Goal: Transaction & Acquisition: Purchase product/service

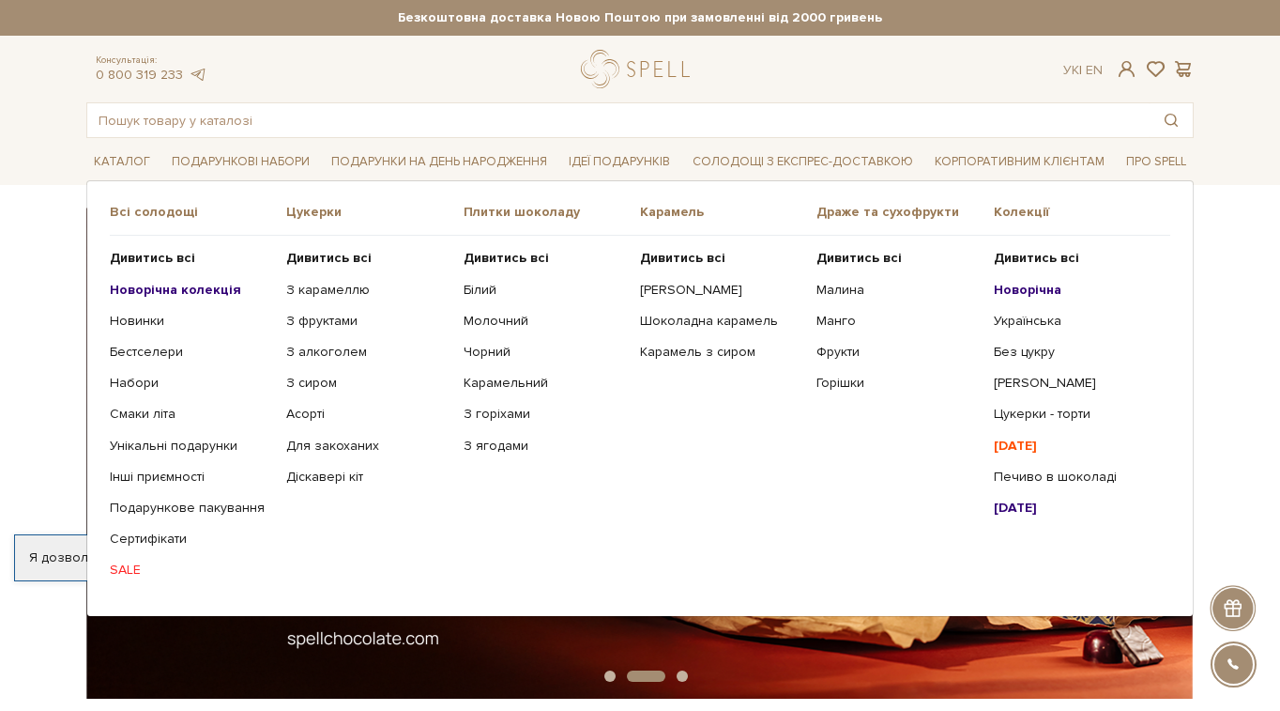
click at [315, 210] on span "Цукерки" at bounding box center [374, 212] width 176 height 17
click at [314, 257] on b "Дивитись всі" at bounding box center [328, 258] width 85 height 16
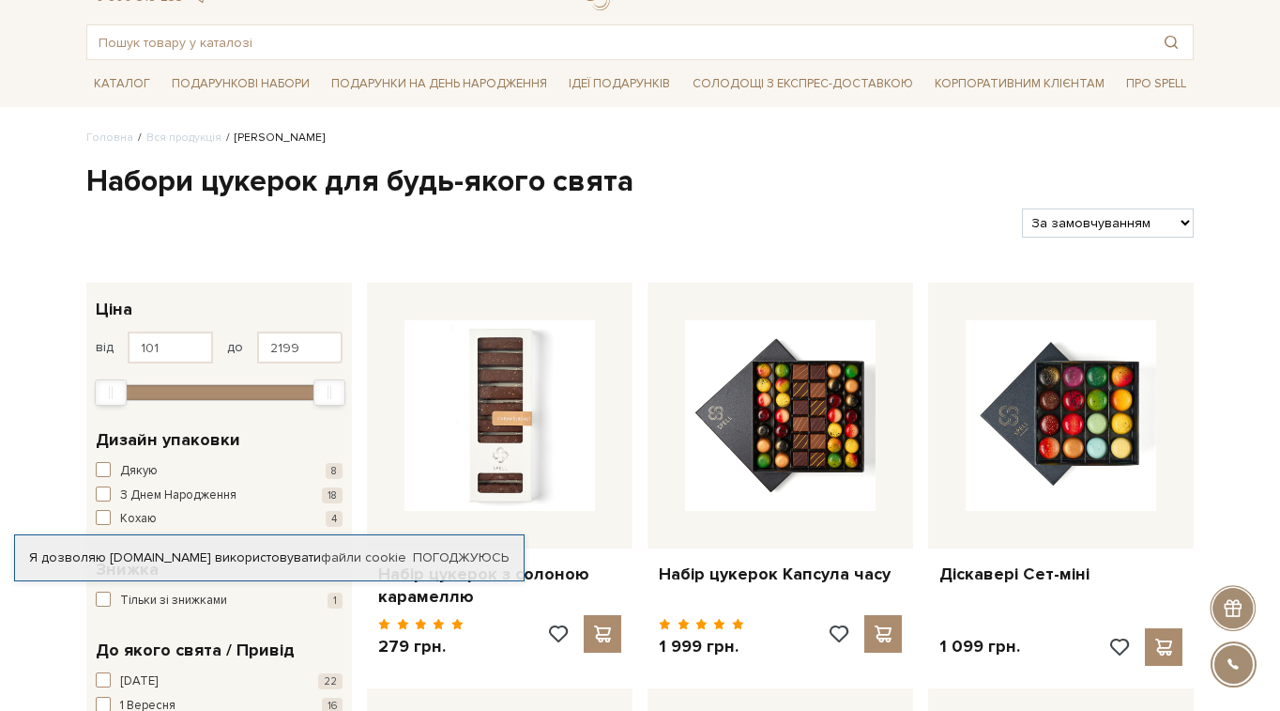
scroll to position [73, 0]
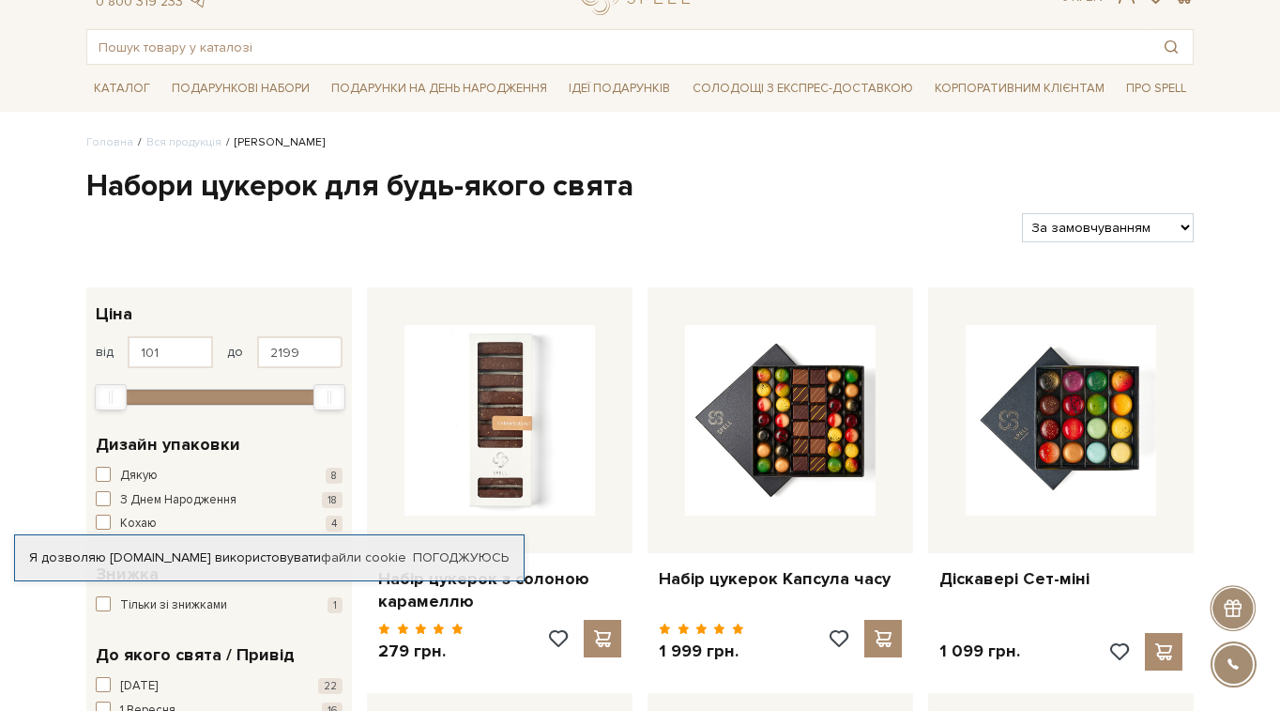
click at [1102, 223] on select "За замовчуванням За Ціною (зростання) За Ціною (зменшення) Новинки За популярні…" at bounding box center [1108, 227] width 172 height 29
select select "https://spellchocolate.com/our-productions/seti-cukerok/?sort=p.price&order=DESC"
click at [1022, 213] on select "За замовчуванням За Ціною (зростання) За Ціною (зменшення) Новинки За популярні…" at bounding box center [1108, 227] width 172 height 29
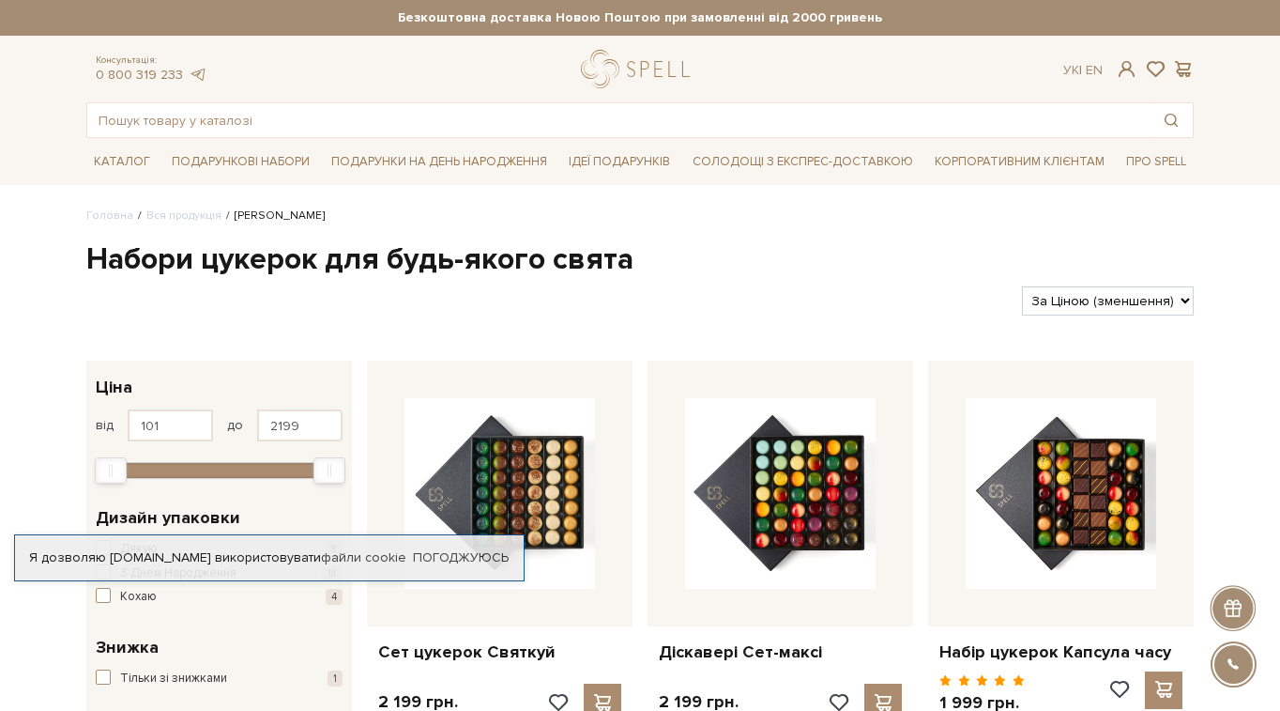
click at [1158, 310] on select "За замовчуванням За Ціною (зростання) За Ціною (зменшення) Новинки За популярні…" at bounding box center [1108, 300] width 172 height 29
select select "https://spellchocolate.com/our-productions/seti-cukerok/?sort=p.price&order=ASC"
click at [1022, 286] on select "За замовчуванням За Ціною (зростання) За Ціною (зменшення) Новинки За популярні…" at bounding box center [1108, 300] width 172 height 29
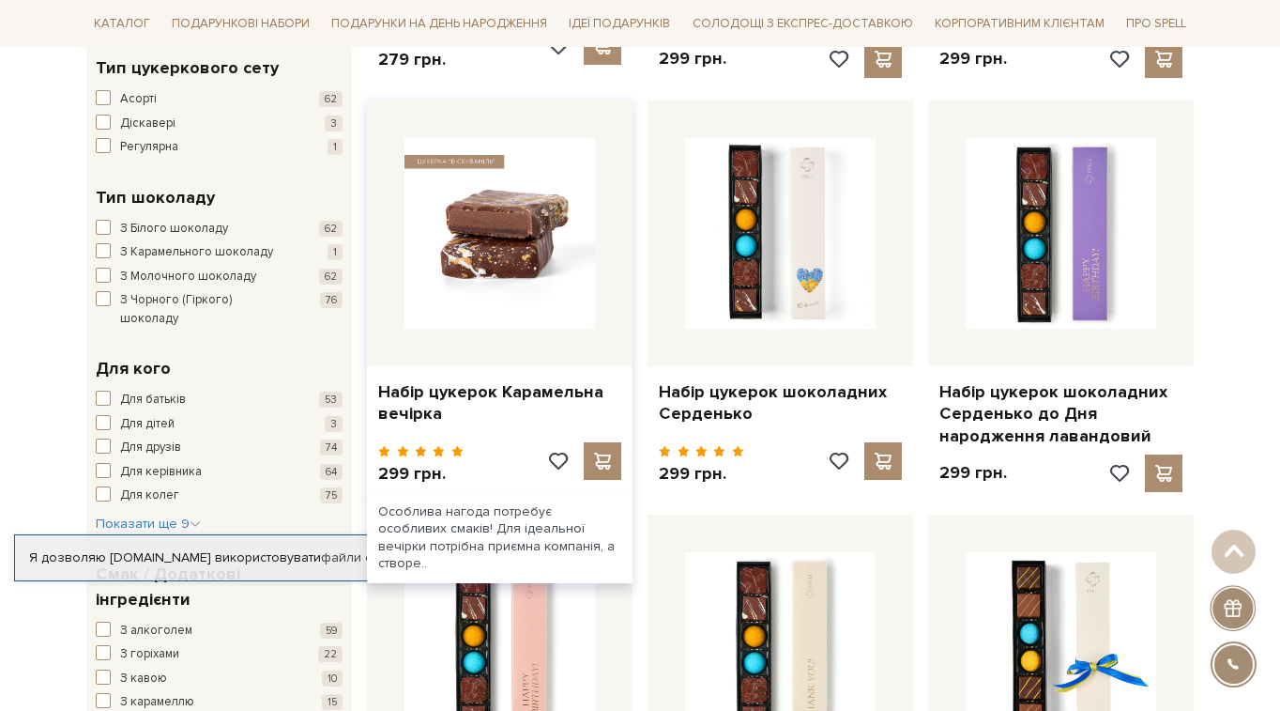
scroll to position [1079, 0]
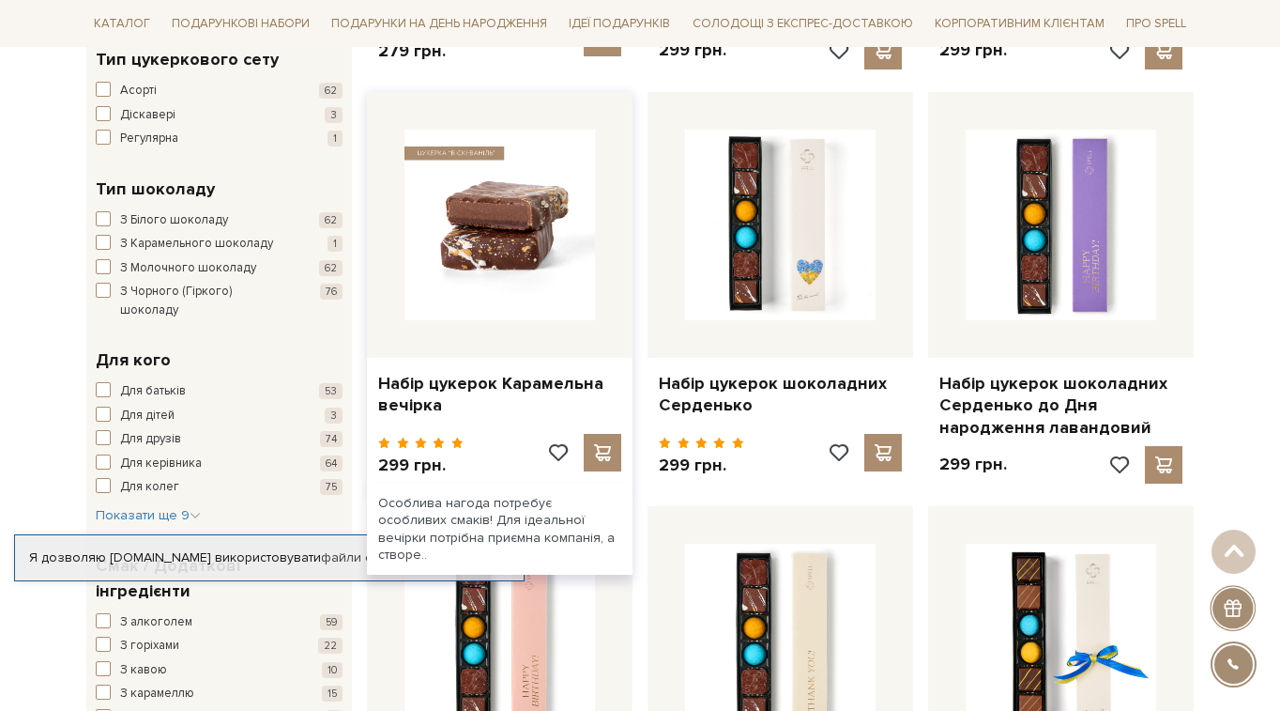
click at [501, 271] on img at bounding box center [500, 225] width 191 height 191
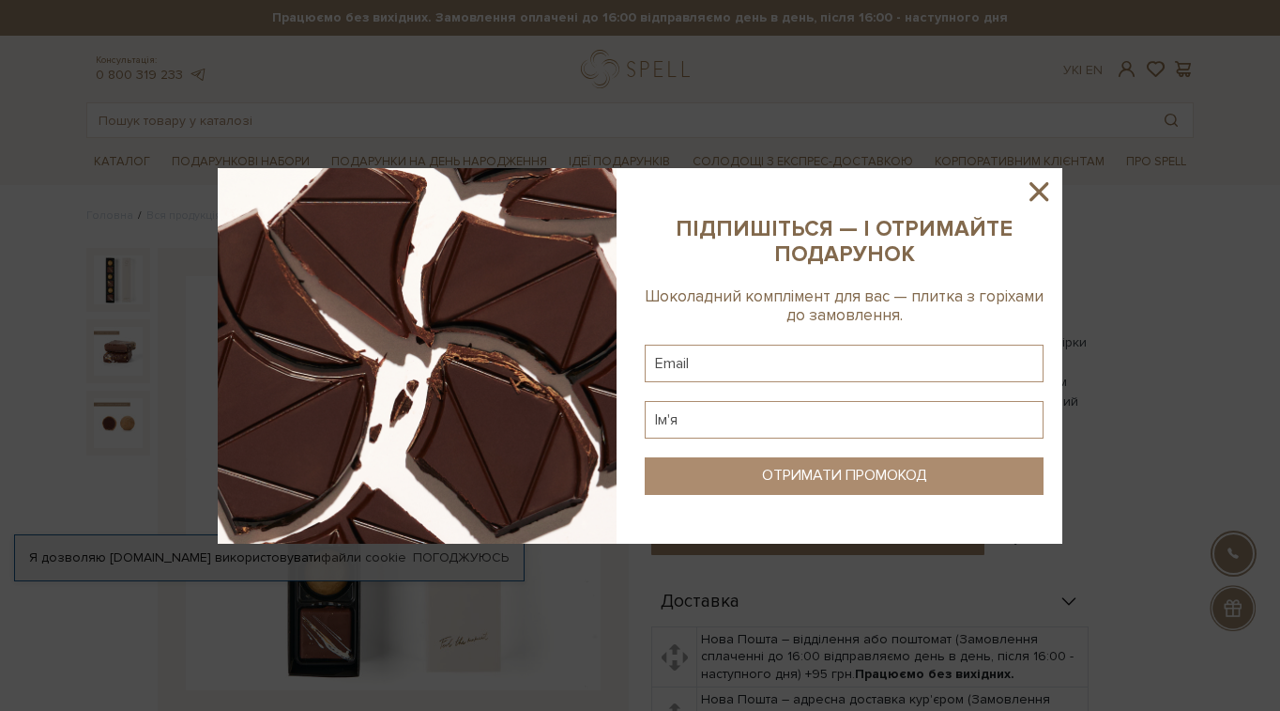
click at [1049, 189] on icon at bounding box center [1039, 192] width 32 height 32
